Goal: Transaction & Acquisition: Purchase product/service

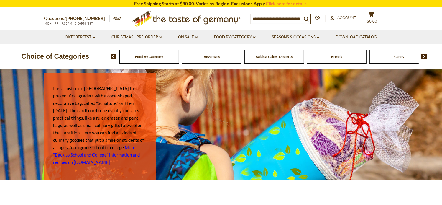
click at [114, 55] on img at bounding box center [114, 56] width 6 height 5
click at [285, 58] on span "Baking, Cakes, Desserts" at bounding box center [274, 56] width 37 height 4
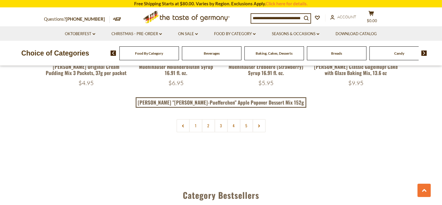
scroll to position [1417, 0]
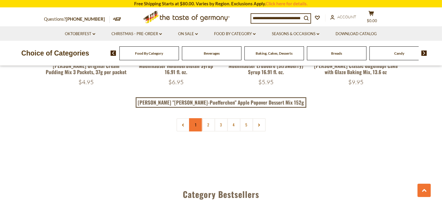
drag, startPoint x: 195, startPoint y: 117, endPoint x: 195, endPoint y: 114, distance: 3.6
click at [195, 118] on link "1" at bounding box center [195, 124] width 13 height 13
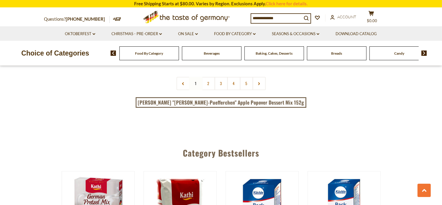
scroll to position [1458, 0]
click at [208, 77] on link "2" at bounding box center [208, 83] width 13 height 13
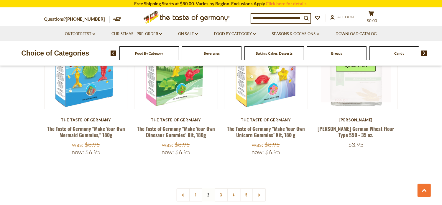
scroll to position [1369, 0]
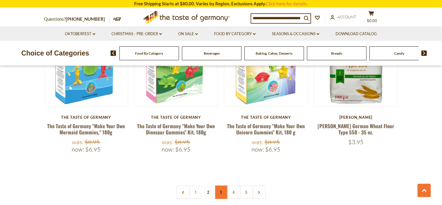
click at [221, 185] on link "3" at bounding box center [221, 191] width 13 height 13
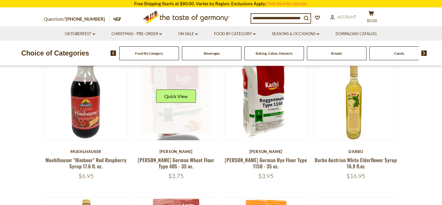
scroll to position [189, 0]
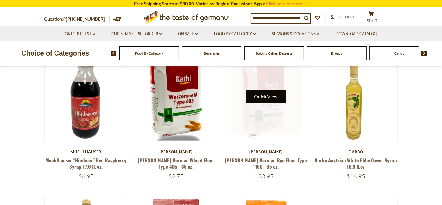
click at [267, 96] on button "Quick View" at bounding box center [266, 96] width 40 height 13
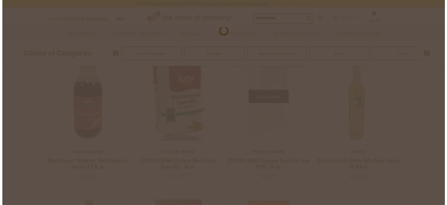
scroll to position [190, 0]
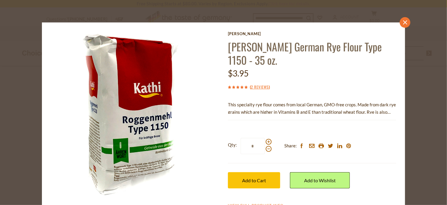
click at [402, 19] on link "close" at bounding box center [405, 22] width 11 height 11
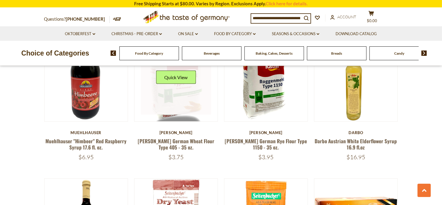
scroll to position [218, 0]
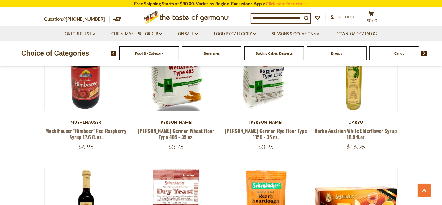
click at [177, 121] on div "[PERSON_NAME]" at bounding box center [176, 122] width 84 height 5
click at [178, 128] on link "[PERSON_NAME] German Wheat Flour Type 405 - 35 oz." at bounding box center [176, 134] width 77 height 14
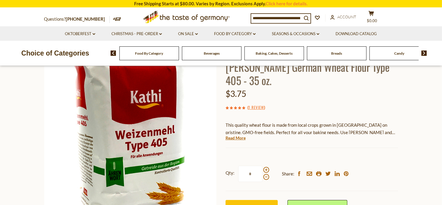
scroll to position [59, 0]
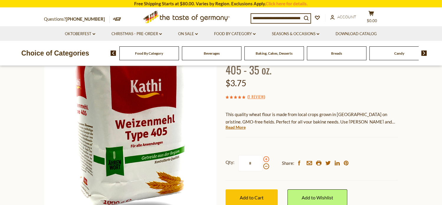
click at [266, 156] on span at bounding box center [267, 159] width 6 height 6
click at [263, 155] on input "*" at bounding box center [250, 163] width 24 height 16
click at [266, 156] on span at bounding box center [267, 159] width 6 height 6
click at [263, 155] on input "*" at bounding box center [250, 163] width 24 height 16
type input "*"
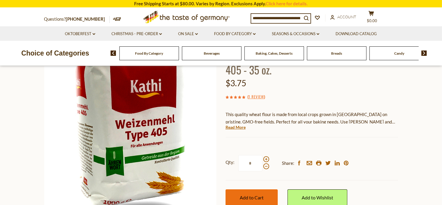
click at [239, 189] on button "Add to Cart" at bounding box center [252, 197] width 52 height 16
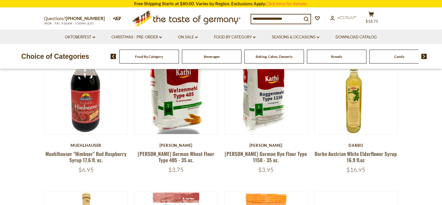
scroll to position [218, 0]
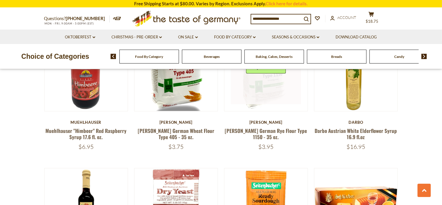
click at [260, 94] on link at bounding box center [266, 69] width 70 height 70
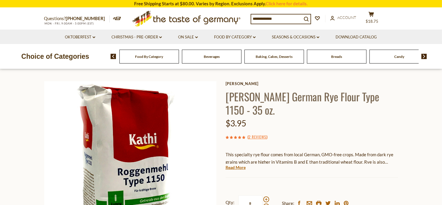
scroll to position [30, 0]
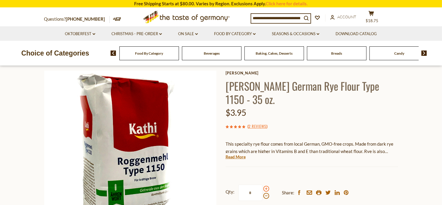
click at [266, 186] on span at bounding box center [267, 189] width 6 height 6
click at [263, 184] on input "*" at bounding box center [250, 192] width 24 height 16
click at [266, 186] on span at bounding box center [267, 189] width 6 height 6
click at [263, 184] on input "*" at bounding box center [250, 192] width 24 height 16
click at [267, 186] on span at bounding box center [267, 189] width 6 height 6
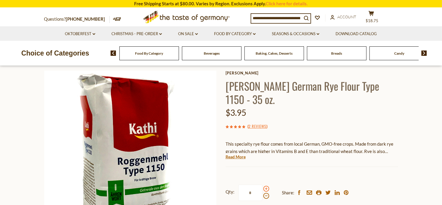
click at [263, 184] on input "*" at bounding box center [250, 192] width 24 height 16
click at [265, 193] on span at bounding box center [267, 196] width 6 height 6
click at [263, 184] on input "*" at bounding box center [250, 192] width 24 height 16
click at [265, 193] on span at bounding box center [267, 196] width 6 height 6
click at [263, 184] on input "*" at bounding box center [250, 192] width 24 height 16
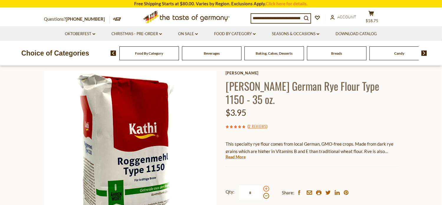
click at [265, 186] on span at bounding box center [267, 189] width 6 height 6
click at [263, 184] on input "*" at bounding box center [250, 192] width 24 height 16
click at [266, 193] on span at bounding box center [267, 196] width 6 height 6
click at [263, 184] on input "*" at bounding box center [250, 192] width 24 height 16
click at [266, 193] on span at bounding box center [267, 196] width 6 height 6
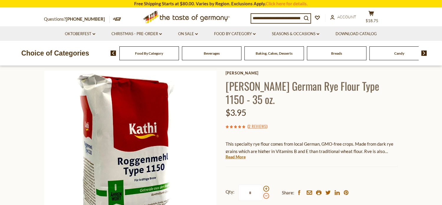
click at [263, 184] on input "*" at bounding box center [250, 192] width 24 height 16
type input "*"
drag, startPoint x: 253, startPoint y: 181, endPoint x: 252, endPoint y: 178, distance: 3.4
click at [252, 184] on input "Qty:" at bounding box center [250, 192] width 24 height 16
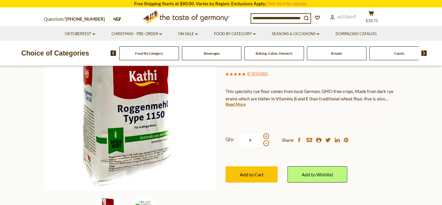
scroll to position [89, 0]
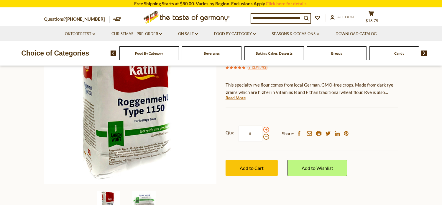
click at [265, 127] on span at bounding box center [267, 130] width 6 height 6
click at [263, 125] on input "*" at bounding box center [250, 133] width 24 height 16
click at [264, 134] on span at bounding box center [267, 137] width 6 height 6
click at [263, 125] on input "*" at bounding box center [250, 133] width 24 height 16
type input "*"
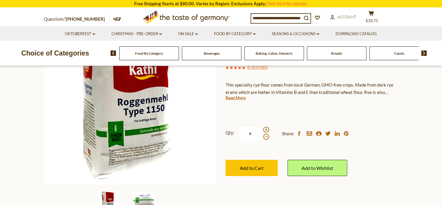
click at [260, 125] on input "*" at bounding box center [250, 133] width 24 height 16
drag, startPoint x: 261, startPoint y: 155, endPoint x: 256, endPoint y: 154, distance: 5.3
click at [257, 165] on span "Add to Cart" at bounding box center [252, 168] width 24 height 6
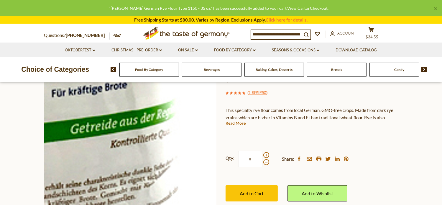
scroll to position [59, 0]
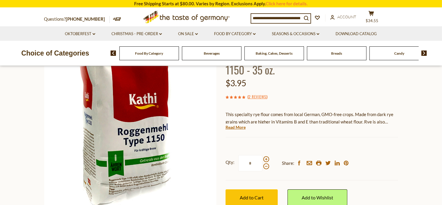
click at [222, 158] on div "Home Food By Category Baking, Cakes, Desserts Kathi German Rye Flour Type 1150 …" at bounding box center [221, 135] width 363 height 227
drag, startPoint x: 251, startPoint y: 151, endPoint x: 248, endPoint y: 152, distance: 3.9
click at [248, 155] on input "*" at bounding box center [250, 163] width 24 height 16
click at [252, 155] on input "Qty:" at bounding box center [250, 163] width 24 height 16
type input "*"
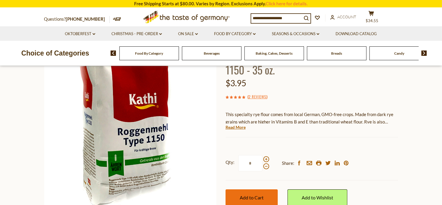
click at [271, 189] on button "Add to Cart" at bounding box center [252, 197] width 52 height 16
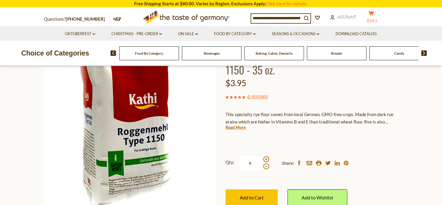
click at [370, 16] on icon at bounding box center [371, 13] width 5 height 5
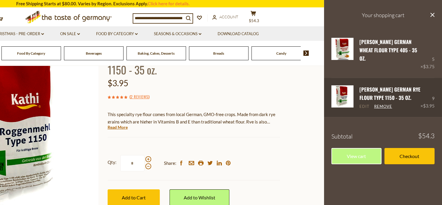
click at [366, 104] on link "Edit" at bounding box center [365, 106] width 10 height 5
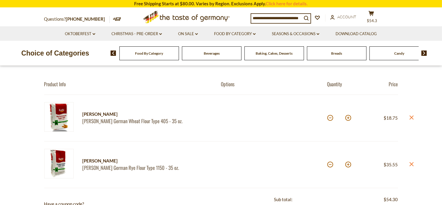
scroll to position [59, 0]
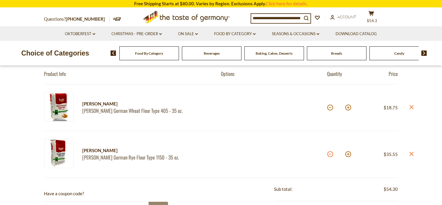
click at [329, 153] on button at bounding box center [331, 154] width 6 height 6
type input "*"
click at [328, 153] on button at bounding box center [331, 154] width 6 height 6
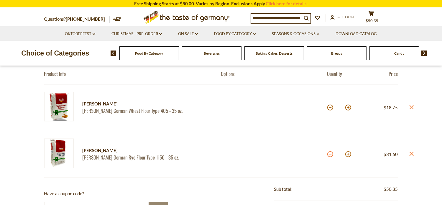
type input "*"
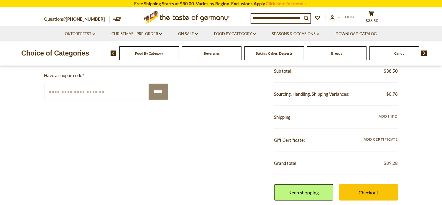
scroll to position [207, 0]
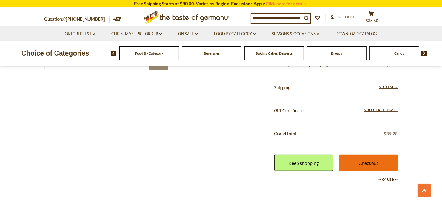
click at [356, 160] on link "Checkout" at bounding box center [368, 163] width 59 height 16
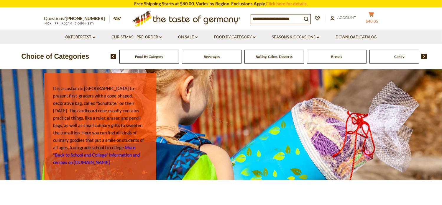
click at [373, 15] on icon "cart" at bounding box center [372, 14] width 6 height 5
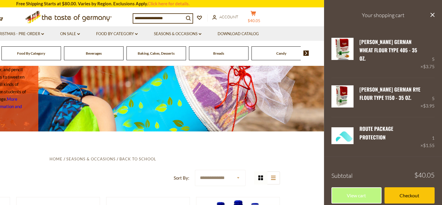
scroll to position [59, 0]
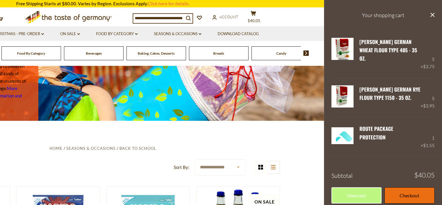
click at [404, 187] on link "Checkout" at bounding box center [410, 195] width 50 height 16
